Goal: Information Seeking & Learning: Learn about a topic

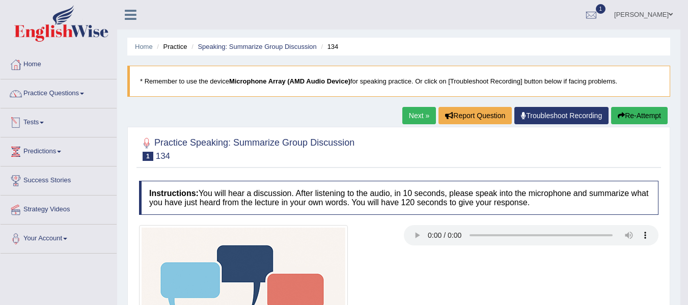
click at [83, 93] on link "Practice Questions" at bounding box center [59, 91] width 116 height 25
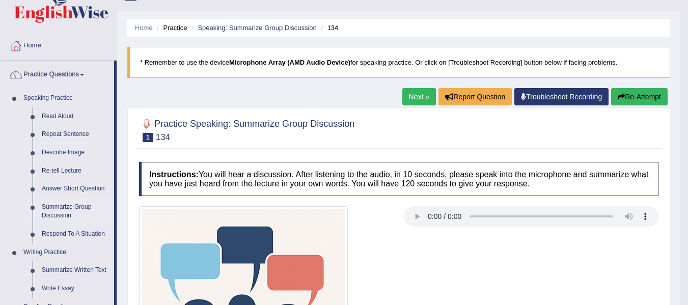
scroll to position [51, 0]
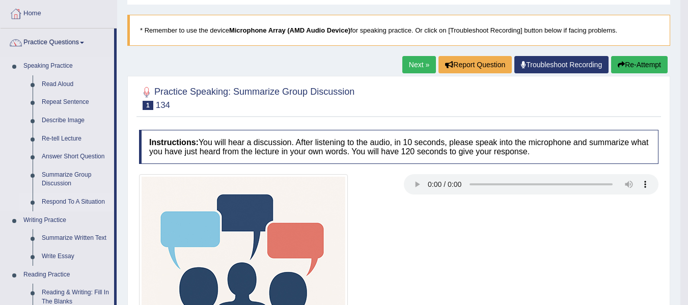
click at [73, 199] on link "Respond To A Situation" at bounding box center [75, 202] width 77 height 18
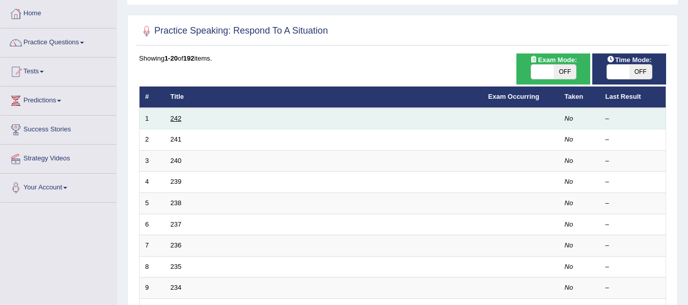
click at [174, 119] on link "242" at bounding box center [176, 119] width 11 height 8
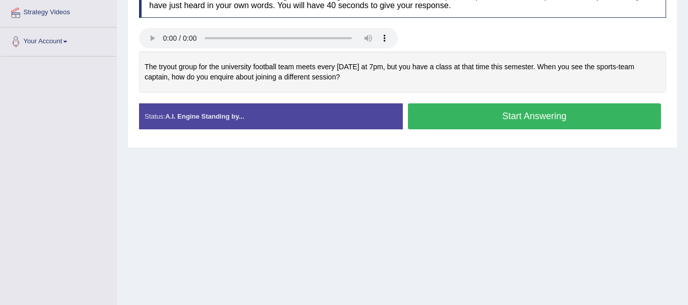
scroll to position [179, 0]
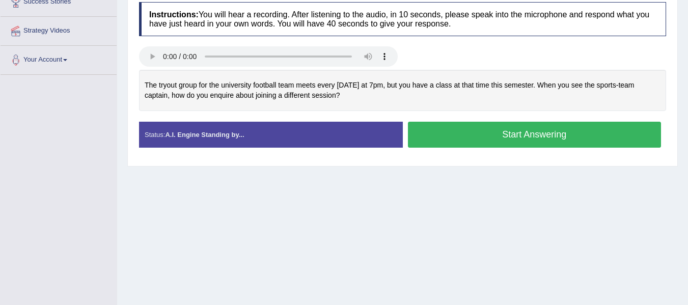
click at [464, 133] on button "Start Answering" at bounding box center [534, 135] width 253 height 26
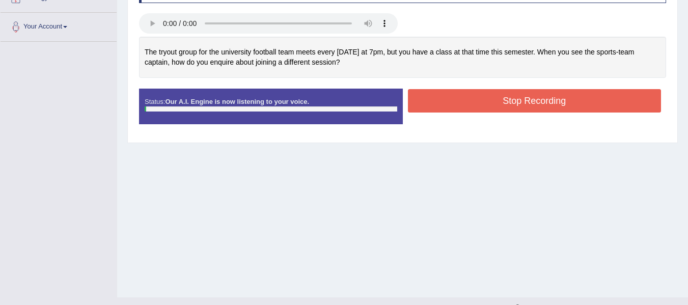
scroll to position [230, 0]
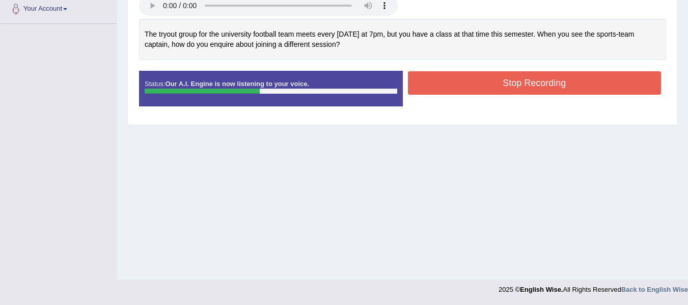
click at [511, 89] on button "Stop Recording" at bounding box center [534, 82] width 253 height 23
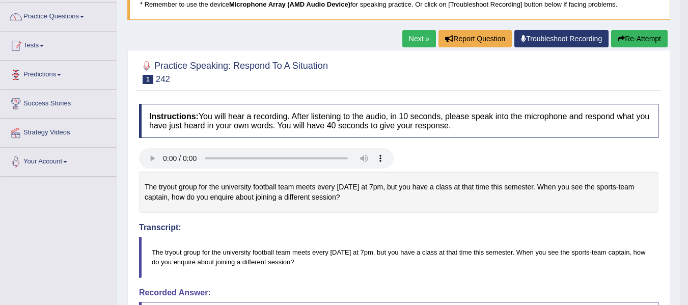
scroll to position [26, 0]
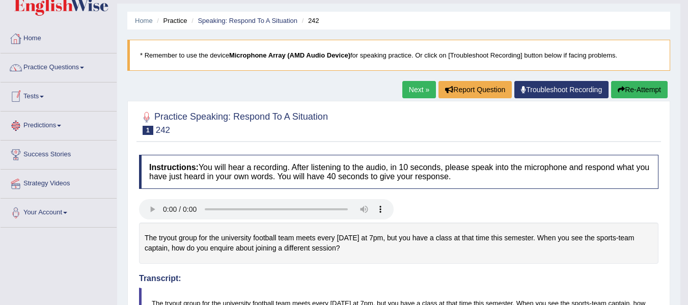
click at [79, 41] on link "Home" at bounding box center [59, 36] width 116 height 25
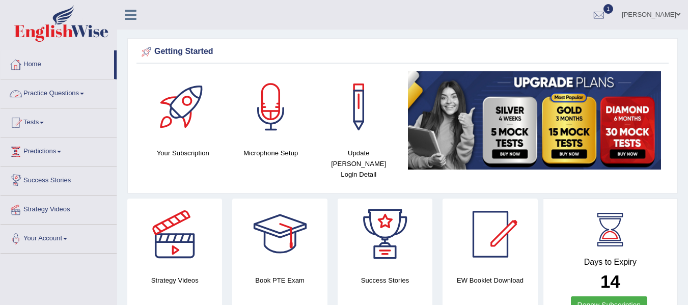
click at [79, 92] on link "Practice Questions" at bounding box center [59, 91] width 116 height 25
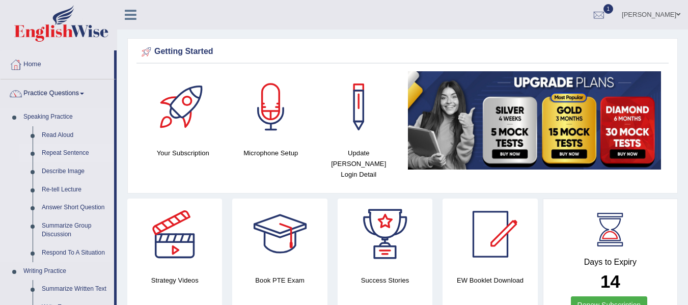
click at [55, 157] on link "Repeat Sentence" at bounding box center [75, 153] width 77 height 18
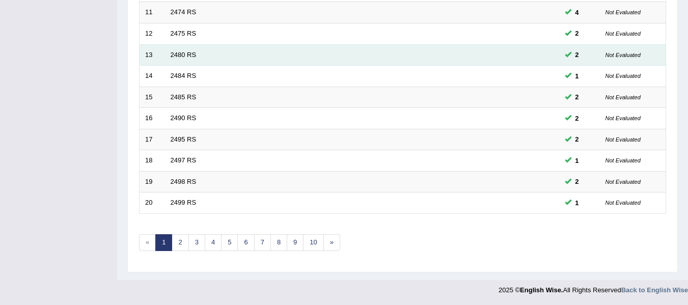
scroll to position [369, 0]
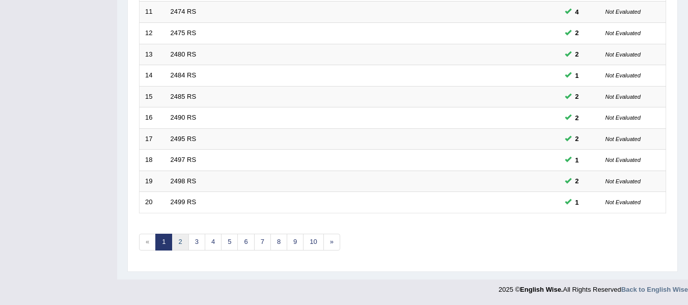
click at [179, 241] on link "2" at bounding box center [180, 242] width 17 height 17
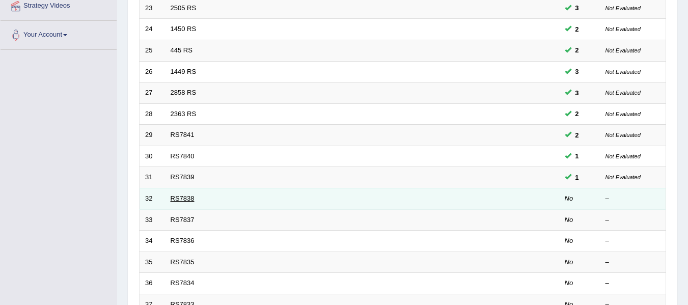
click at [175, 200] on link "RS7838" at bounding box center [183, 198] width 24 height 8
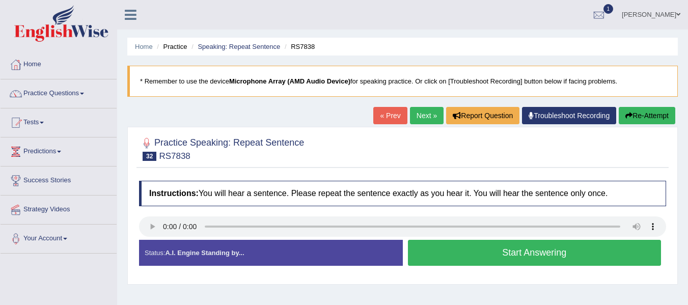
click at [437, 253] on button "Start Answering" at bounding box center [534, 253] width 253 height 26
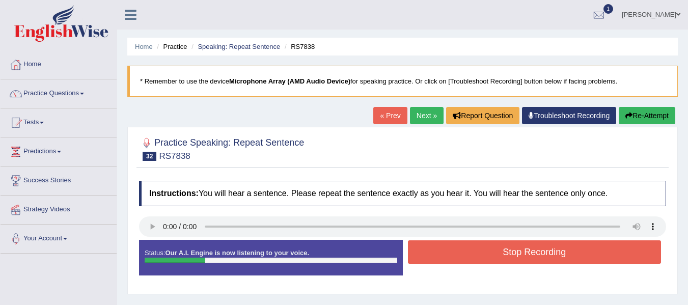
click at [451, 243] on button "Stop Recording" at bounding box center [534, 251] width 253 height 23
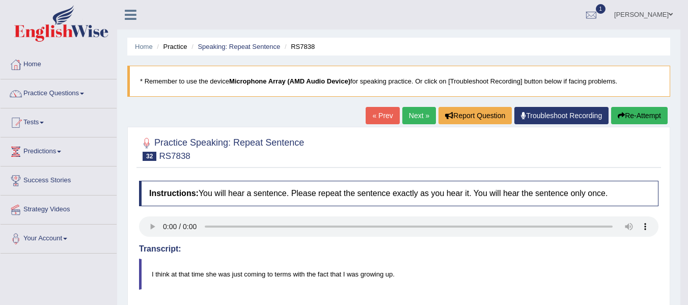
click at [631, 113] on button "Re-Attempt" at bounding box center [639, 115] width 57 height 17
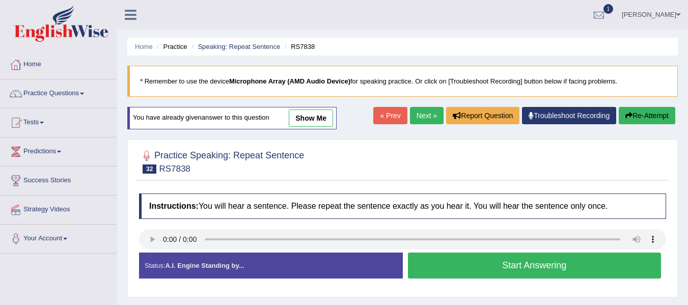
click at [423, 265] on button "Start Answering" at bounding box center [534, 265] width 253 height 26
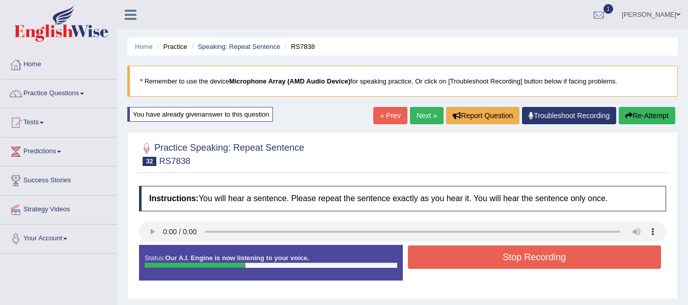
click at [519, 256] on button "Stop Recording" at bounding box center [534, 256] width 253 height 23
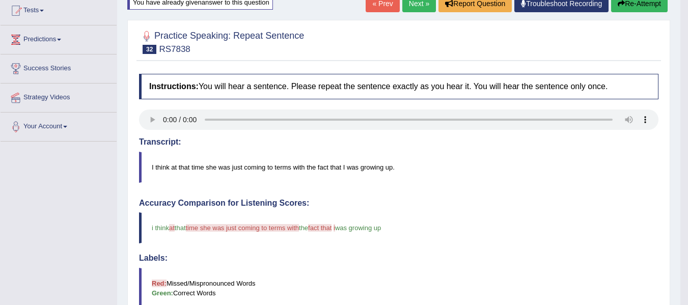
scroll to position [83, 0]
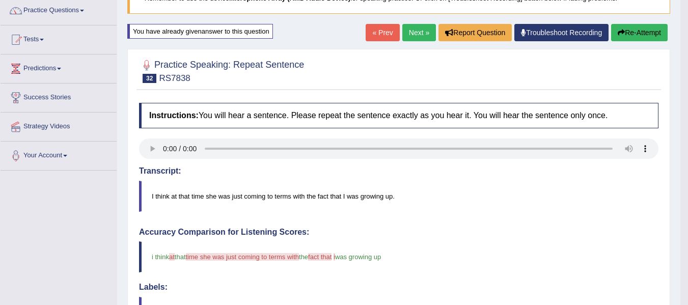
click at [618, 38] on button "Re-Attempt" at bounding box center [639, 32] width 57 height 17
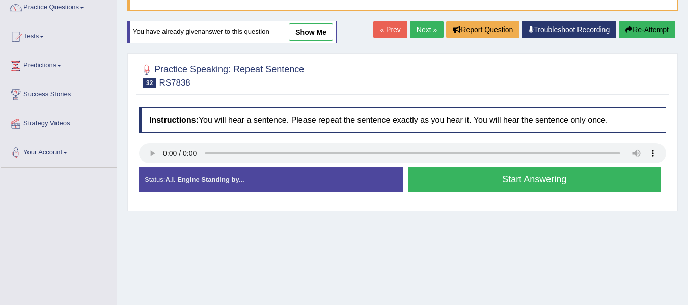
click at [462, 177] on button "Start Answering" at bounding box center [534, 179] width 253 height 26
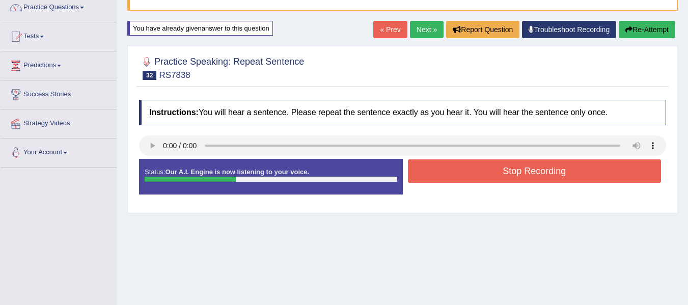
click at [462, 177] on button "Stop Recording" at bounding box center [534, 170] width 253 height 23
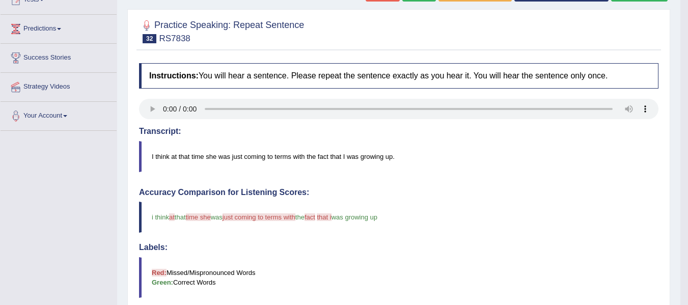
scroll to position [32, 0]
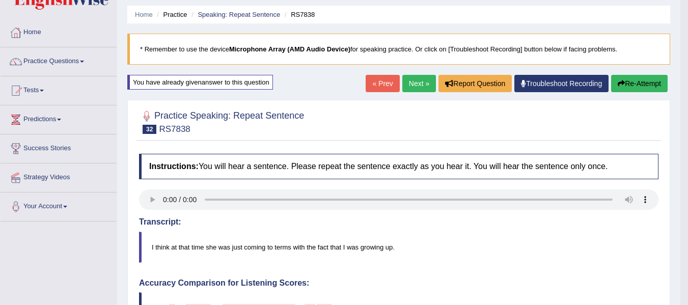
click at [409, 80] on link "Next »" at bounding box center [419, 83] width 34 height 17
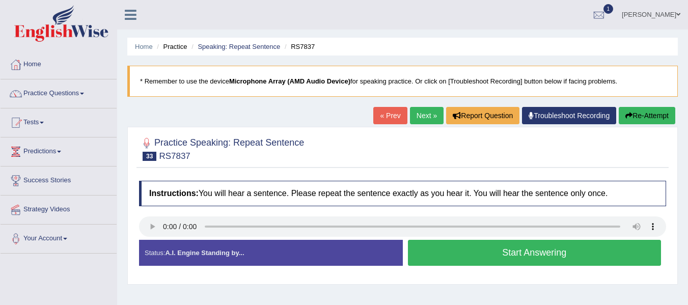
click at [447, 249] on button "Start Answering" at bounding box center [534, 253] width 253 height 26
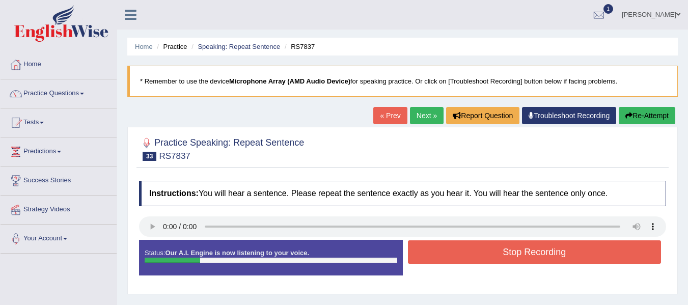
click at [447, 249] on button "Stop Recording" at bounding box center [534, 251] width 253 height 23
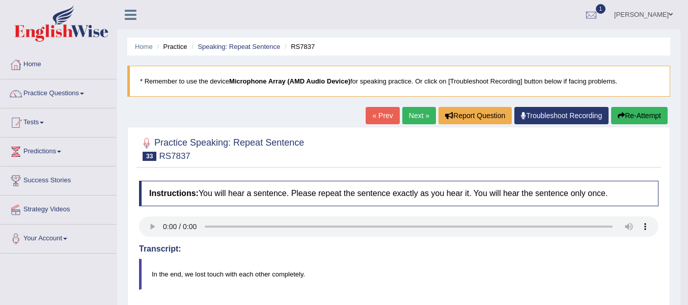
click at [412, 119] on link "Next »" at bounding box center [419, 115] width 34 height 17
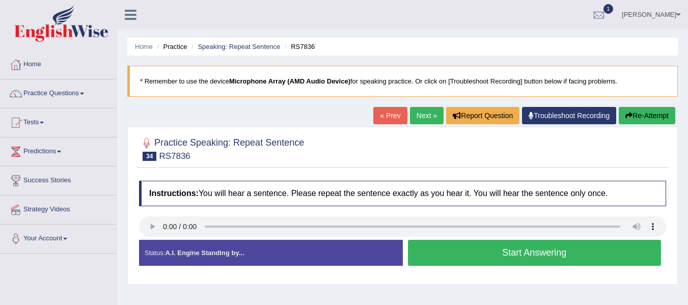
click at [449, 245] on button "Start Answering" at bounding box center [534, 253] width 253 height 26
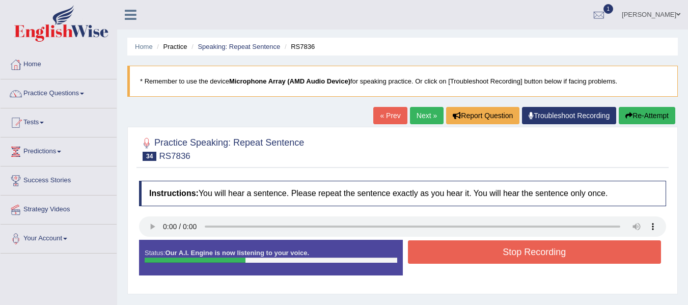
click at [465, 253] on button "Stop Recording" at bounding box center [534, 251] width 253 height 23
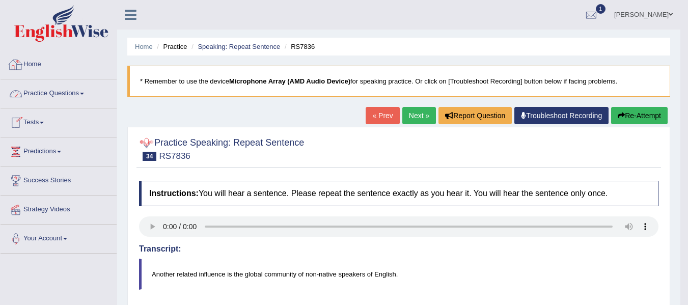
click at [55, 68] on link "Home" at bounding box center [59, 62] width 116 height 25
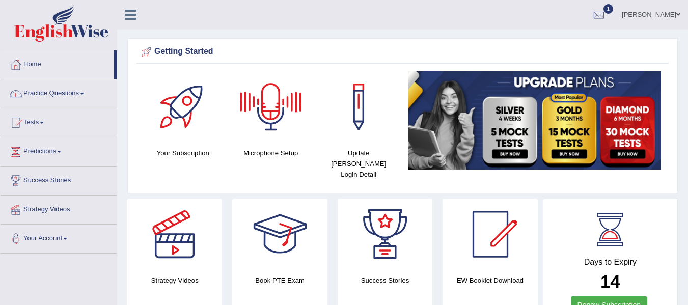
click at [292, 239] on div at bounding box center [279, 234] width 71 height 71
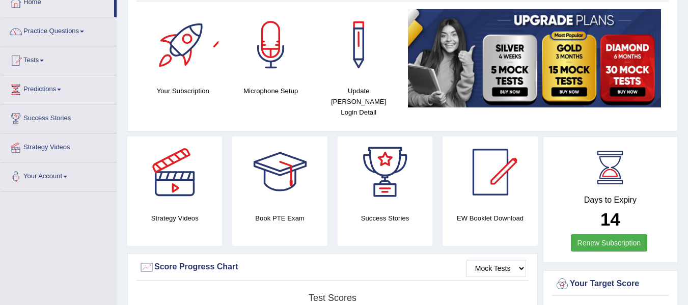
scroll to position [54, 0]
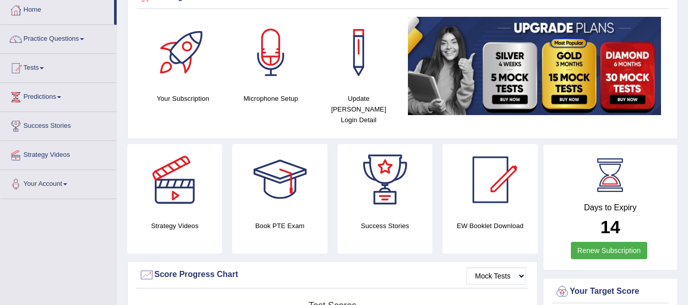
drag, startPoint x: 397, startPoint y: 96, endPoint x: 380, endPoint y: 98, distance: 16.9
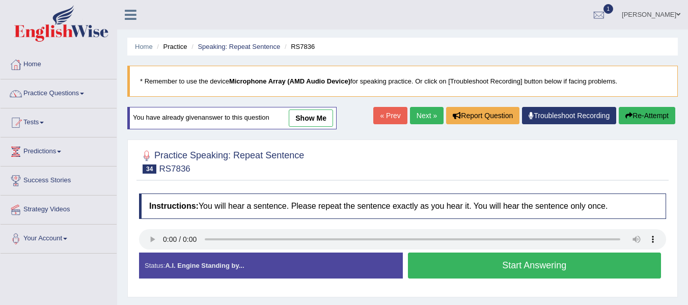
click at [18, 54] on link "Home" at bounding box center [59, 62] width 116 height 25
